Goal: Task Accomplishment & Management: Manage account settings

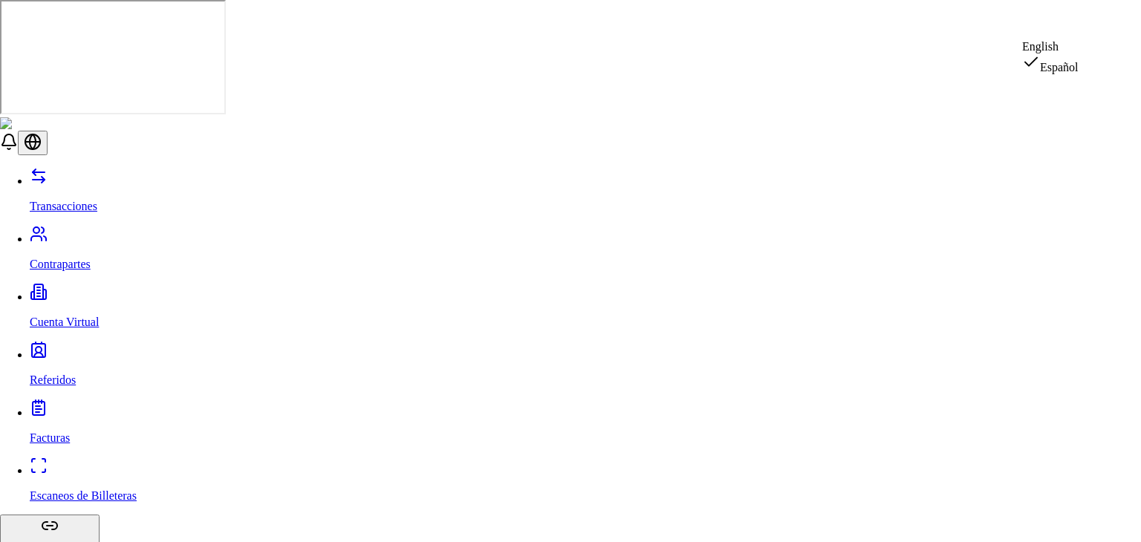
click at [1071, 53] on div "English" at bounding box center [1050, 46] width 56 height 13
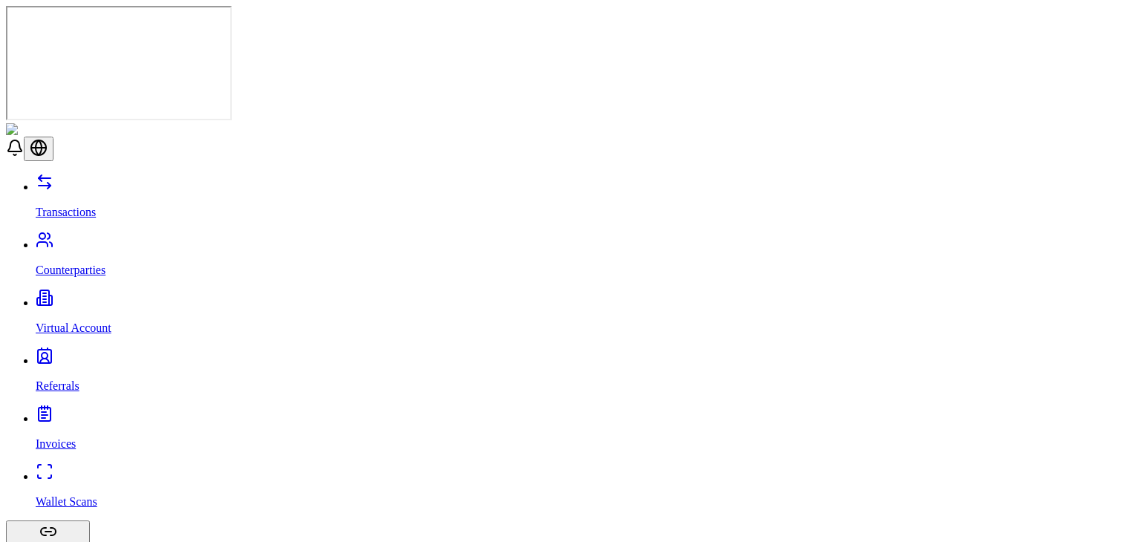
click at [547, 123] on header at bounding box center [570, 142] width 1129 height 38
click at [83, 264] on p "Counterparties" at bounding box center [585, 270] width 1099 height 13
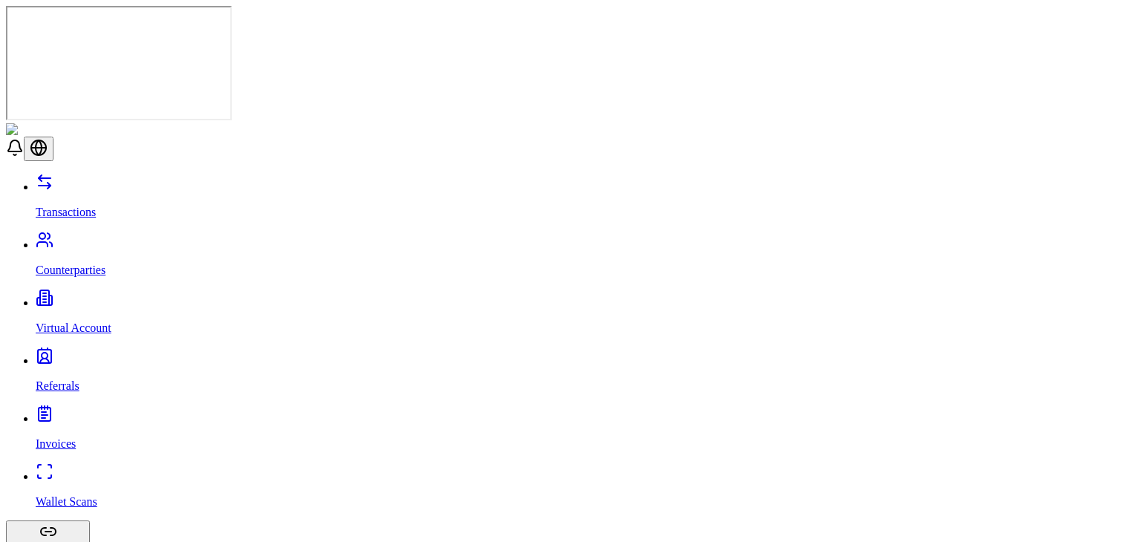
click at [114, 470] on link "Wallet Scans" at bounding box center [585, 489] width 1099 height 39
click at [113, 412] on link "Invoices" at bounding box center [585, 431] width 1099 height 39
click at [92, 354] on link "Referrals" at bounding box center [585, 373] width 1099 height 39
click at [113, 180] on link "Transactions" at bounding box center [585, 199] width 1099 height 39
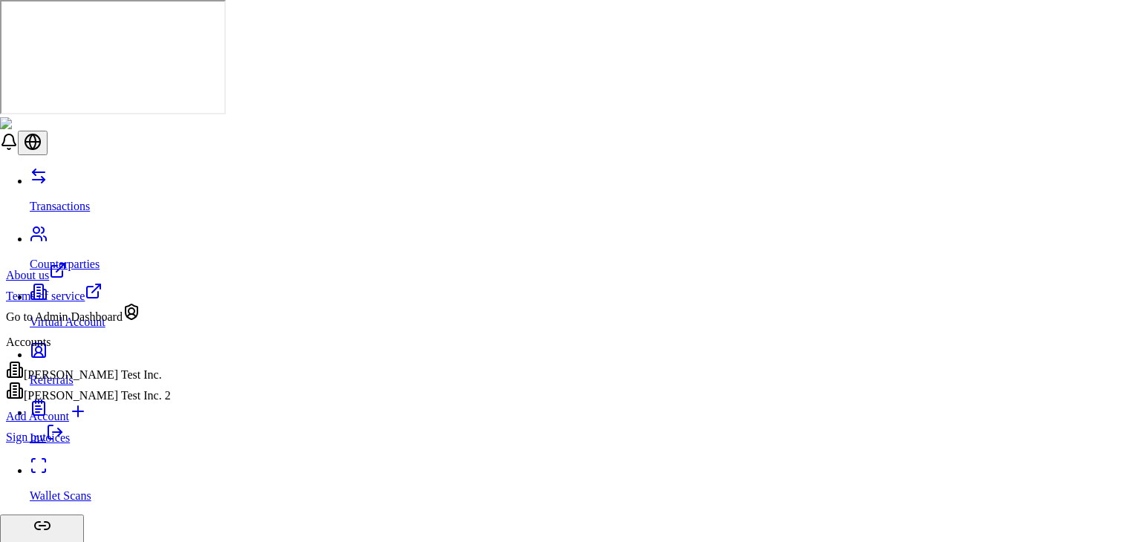
click at [92, 444] on div "Sign out" at bounding box center [88, 433] width 165 height 21
click at [64, 443] on link "Sign out" at bounding box center [35, 437] width 58 height 13
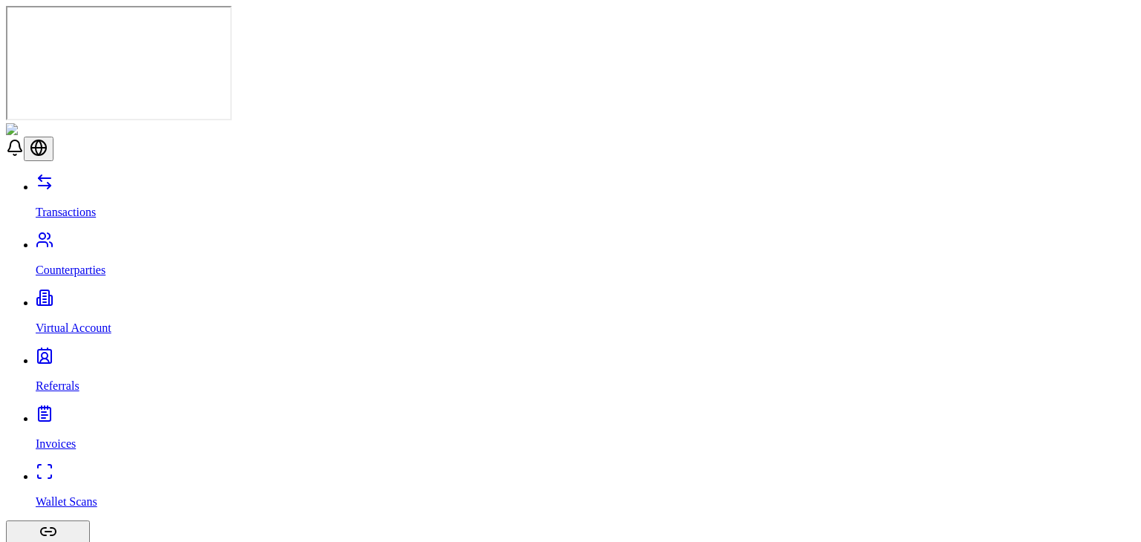
click at [52, 180] on link "Transactions" at bounding box center [585, 199] width 1099 height 39
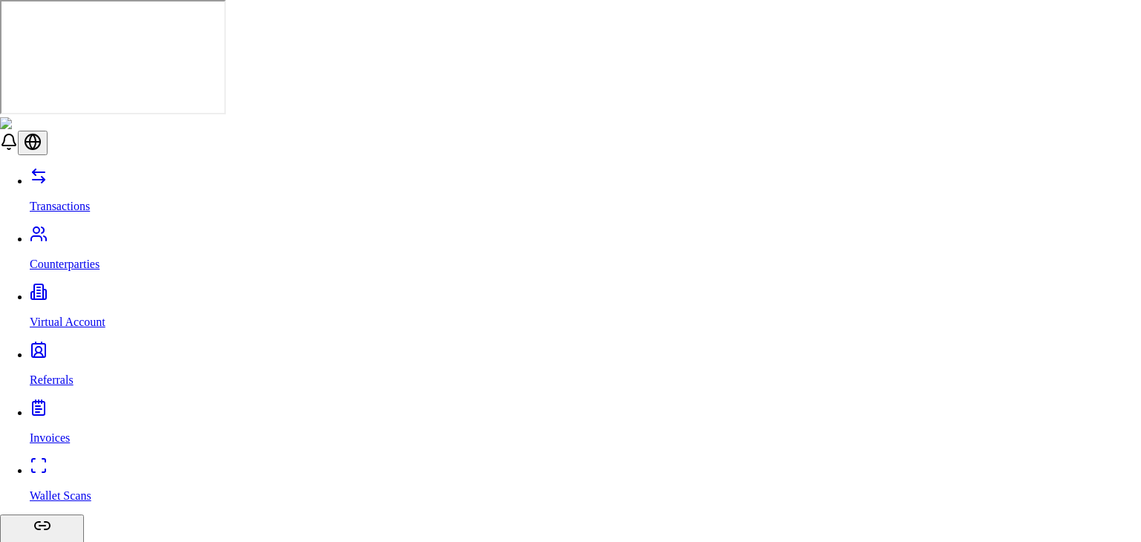
type input "**"
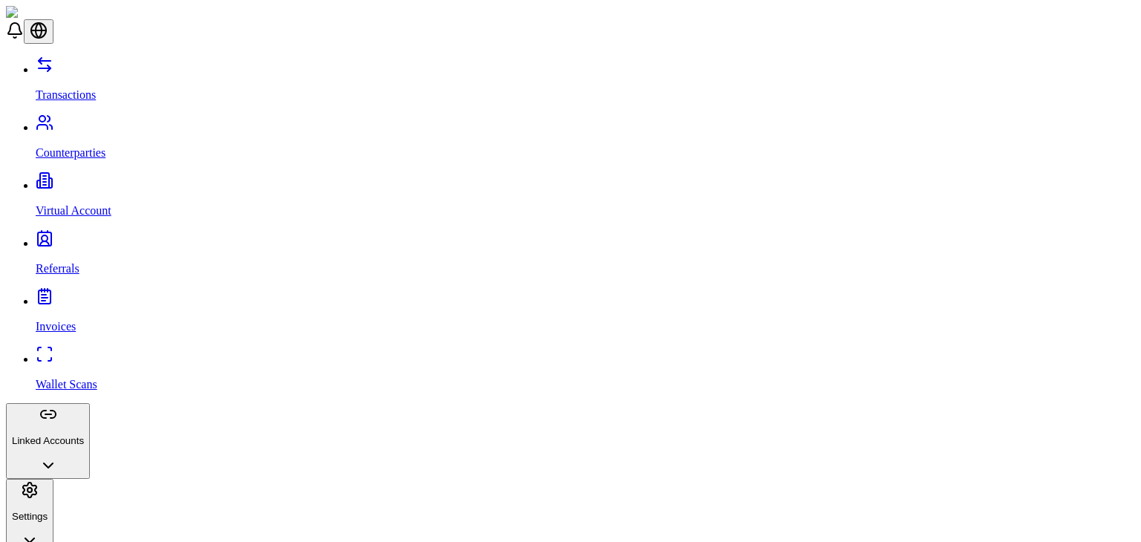
click at [118, 121] on link "Counterparties" at bounding box center [585, 140] width 1099 height 39
click at [114, 179] on link "Virtual Account" at bounding box center [585, 198] width 1099 height 39
click at [90, 403] on button "Linked Accounts" at bounding box center [48, 441] width 84 height 76
click at [59, 262] on p "Referrals" at bounding box center [585, 268] width 1099 height 13
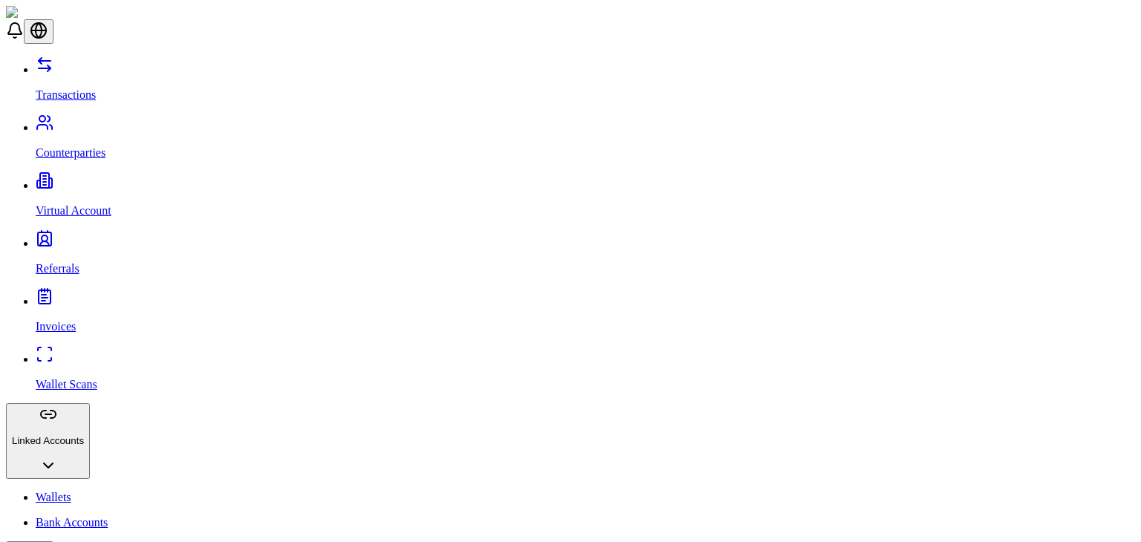
click at [78, 295] on link "Invoices" at bounding box center [585, 314] width 1099 height 39
click at [95, 232] on div "Transactions Counterparties Virtual Account Referrals Invoices Wallet Scans Lin…" at bounding box center [570, 390] width 1129 height 669
click at [92, 353] on link "Wallet Scans" at bounding box center [585, 372] width 1099 height 39
click at [102, 68] on link "Transactions" at bounding box center [585, 82] width 1099 height 39
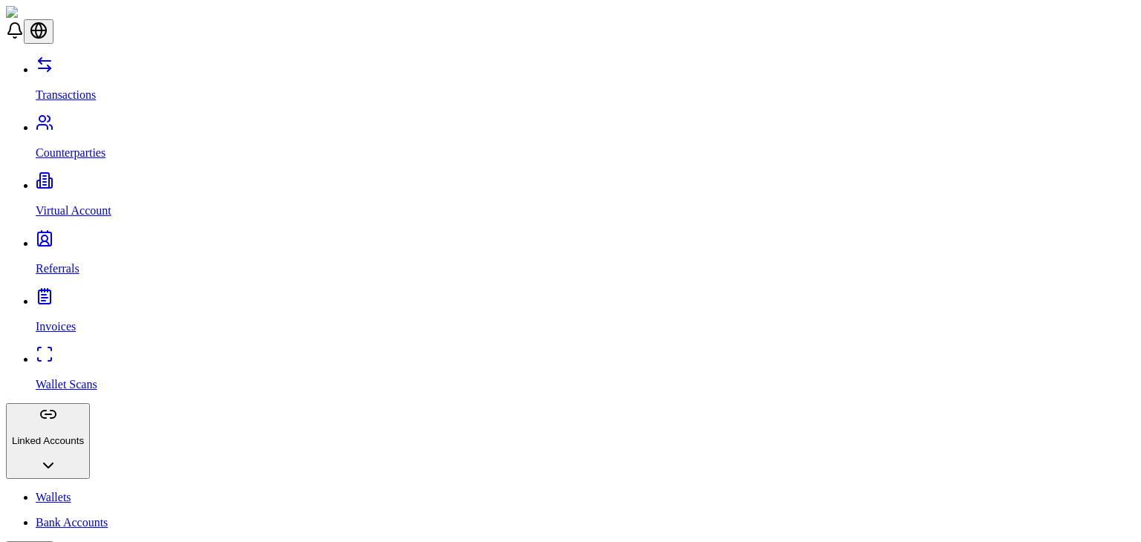
click at [116, 491] on link "Wallets" at bounding box center [585, 497] width 1099 height 13
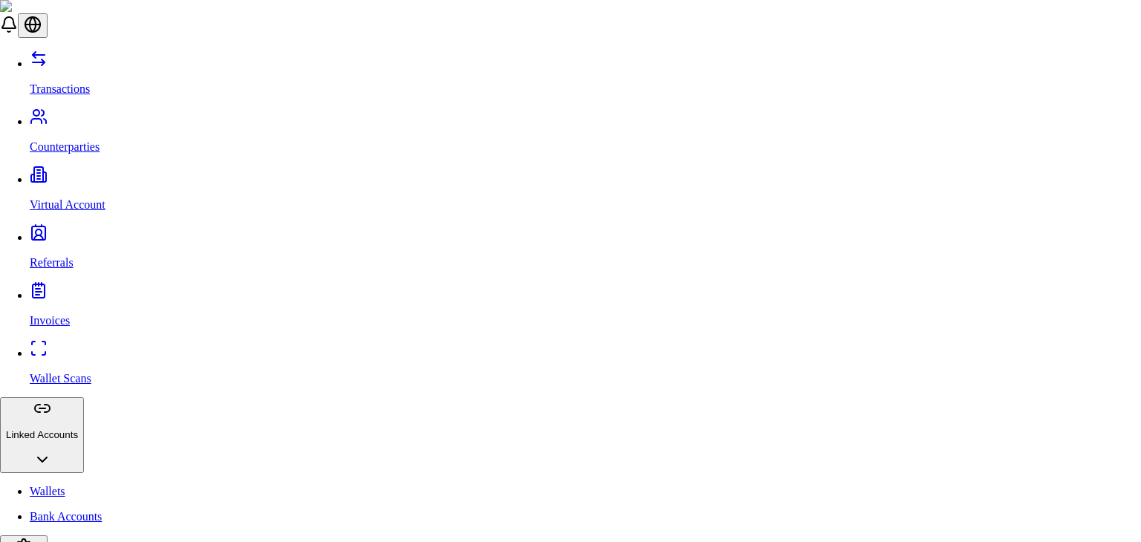
click at [465, 359] on span "Tether (USDT)" at bounding box center [429, 352] width 72 height 13
